Goal: Task Accomplishment & Management: Manage account settings

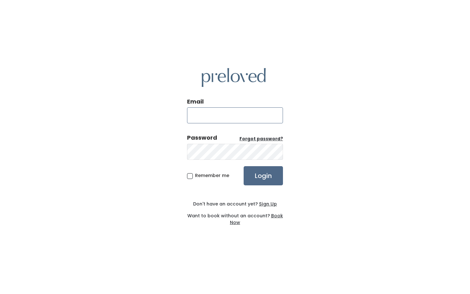
type input "[EMAIL_ADDRESS][DOMAIN_NAME]"
click at [263, 176] on input "Login" at bounding box center [263, 175] width 39 height 19
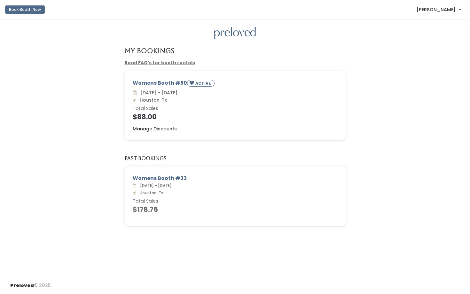
click at [179, 83] on div "Womens Booth #50 ACTIVE" at bounding box center [235, 84] width 205 height 10
click at [450, 11] on span "[PERSON_NAME]" at bounding box center [436, 9] width 39 height 7
click at [444, 26] on link "My bookings" at bounding box center [438, 26] width 57 height 12
click at [155, 129] on u "Manage Discounts" at bounding box center [155, 129] width 44 height 6
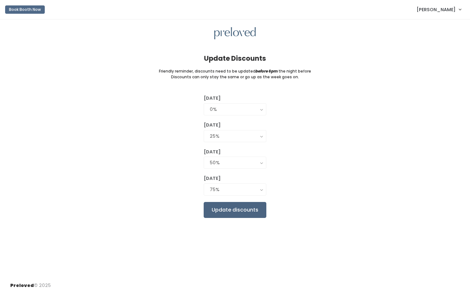
click at [216, 206] on input "Update discounts" at bounding box center [235, 210] width 63 height 16
